Goal: Information Seeking & Learning: Learn about a topic

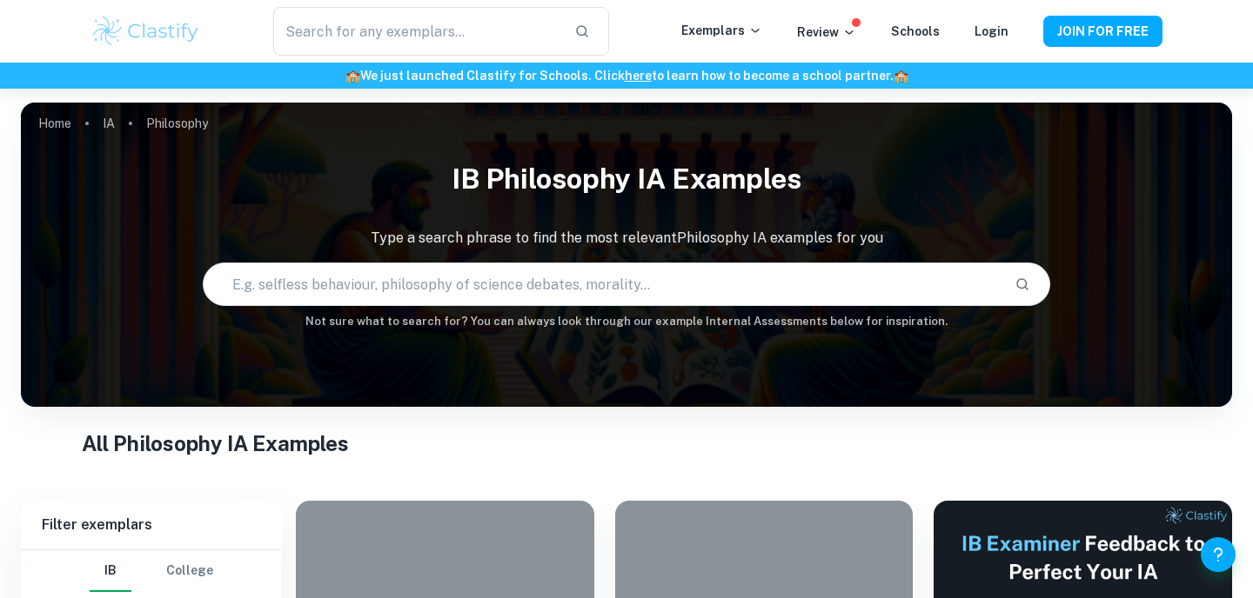
scroll to position [450, 0]
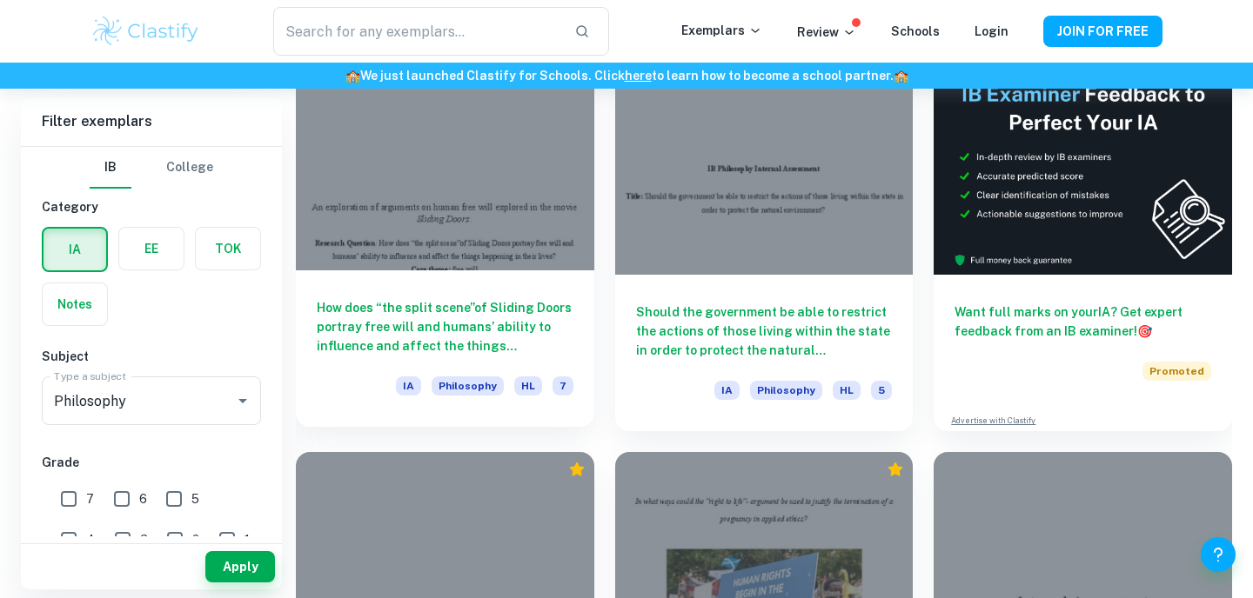
click at [491, 330] on h6 "How does “the split scene”of Sliding Doors portray free will and humans’ abilit…" at bounding box center [445, 326] width 257 height 57
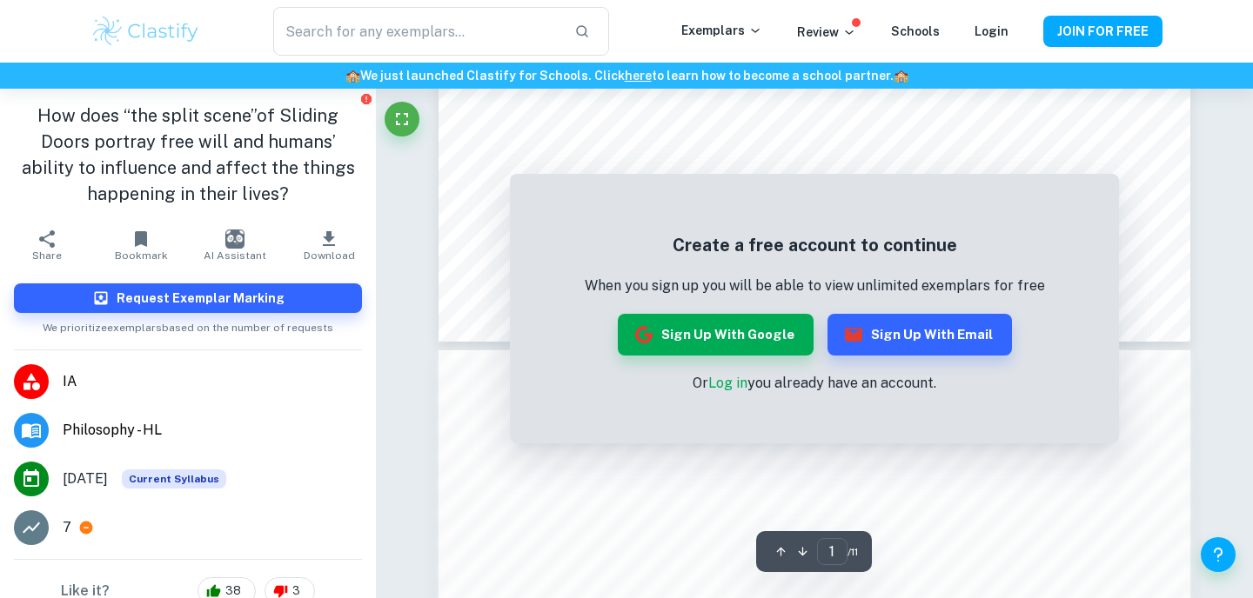
scroll to position [839, 0]
click at [725, 349] on button "Sign up with Google" at bounding box center [716, 335] width 196 height 42
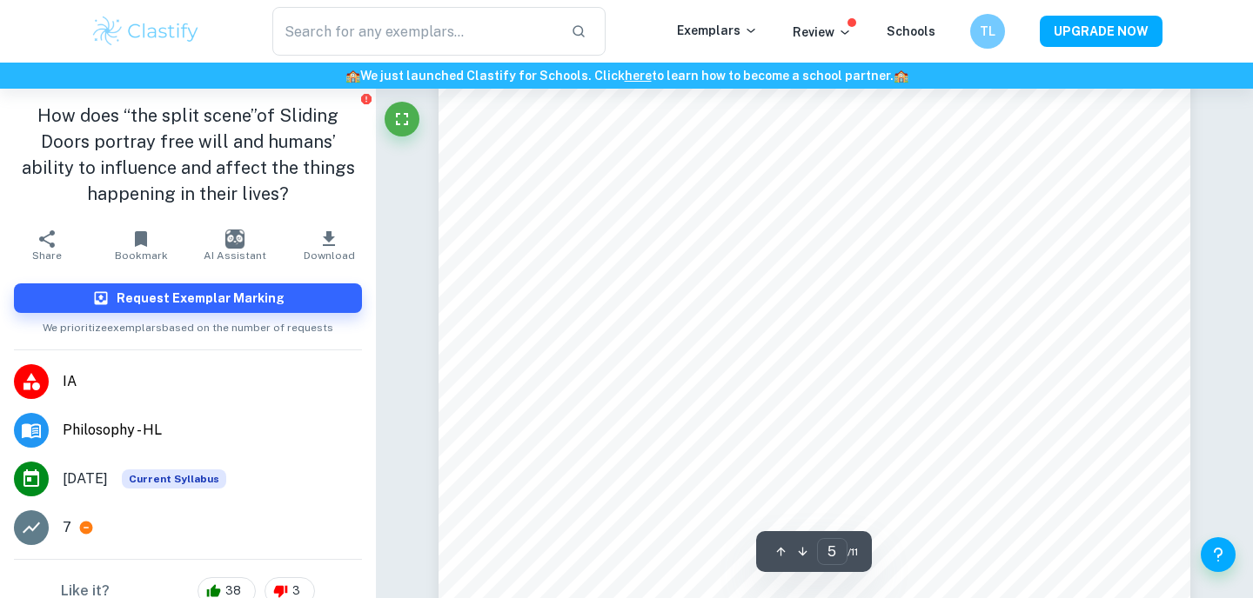
scroll to position [4804, 0]
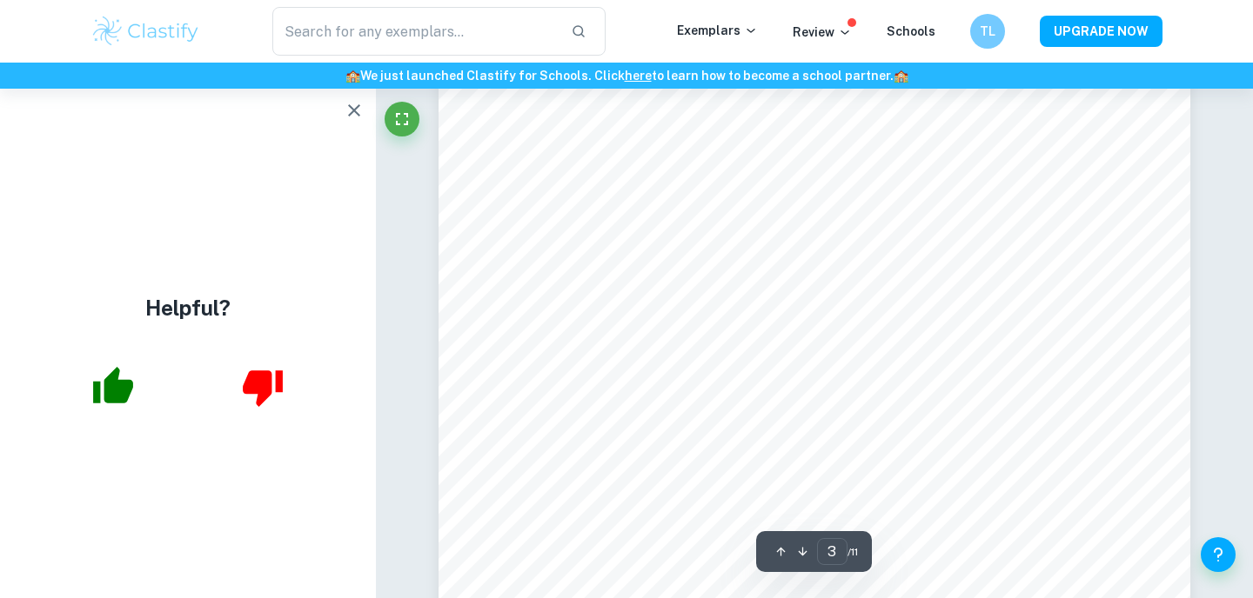
type input "4"
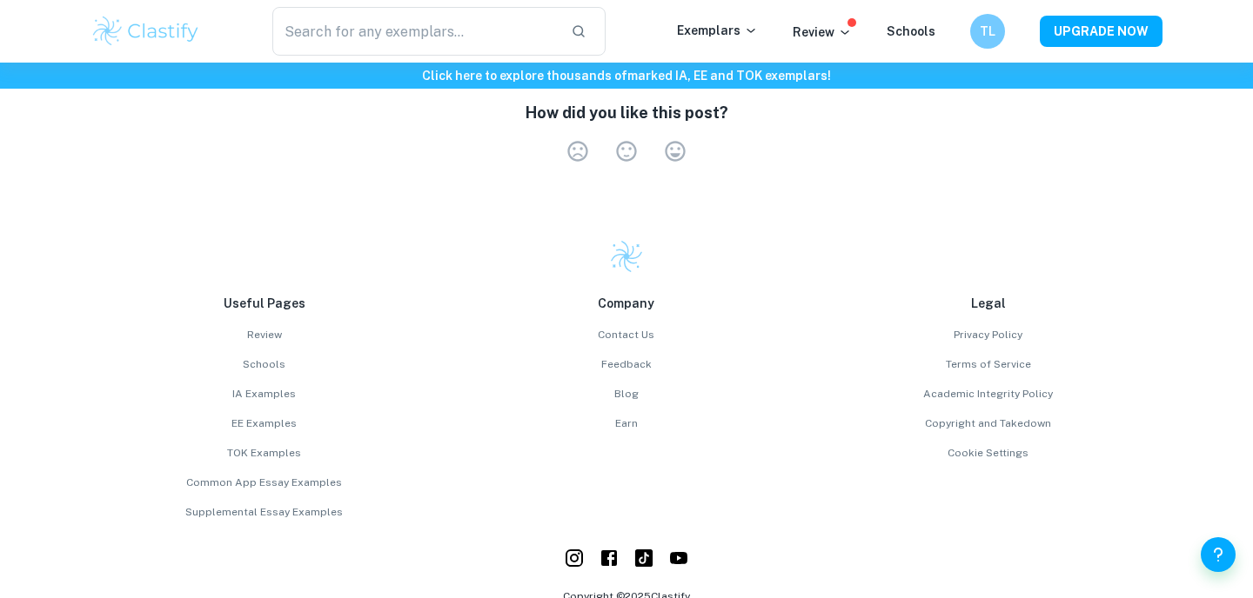
scroll to position [2582, 0]
